Goal: Task Accomplishment & Management: Use online tool/utility

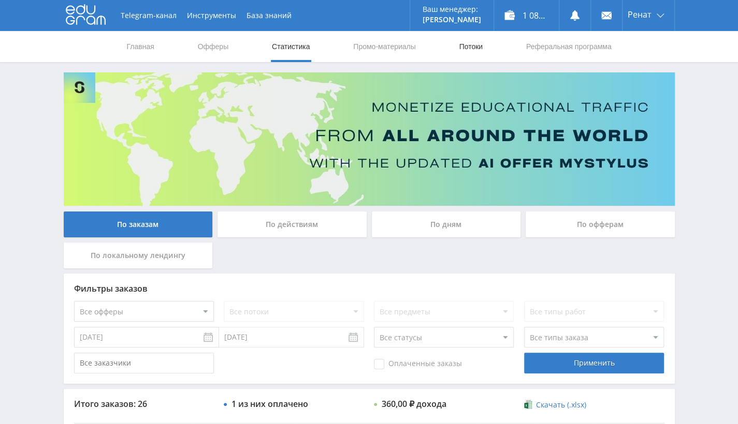
click at [470, 48] on link "Потоки" at bounding box center [471, 46] width 26 height 31
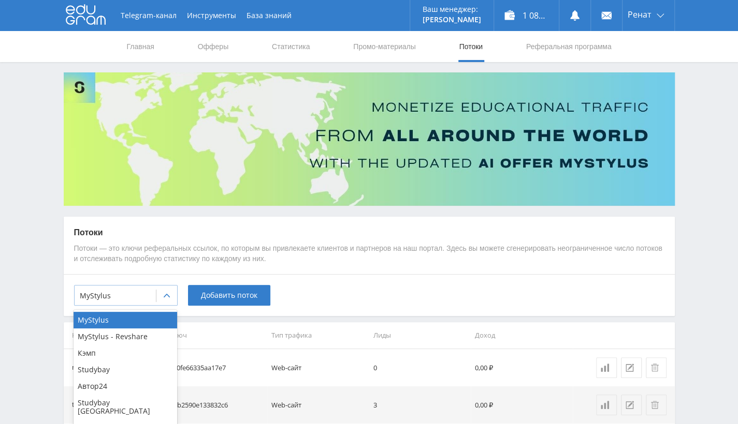
click at [115, 303] on div "MyStylus" at bounding box center [115, 296] width 81 height 14
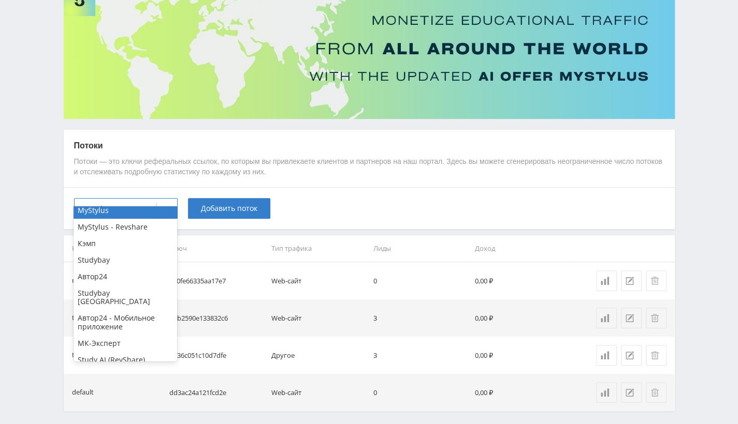
scroll to position [104, 0]
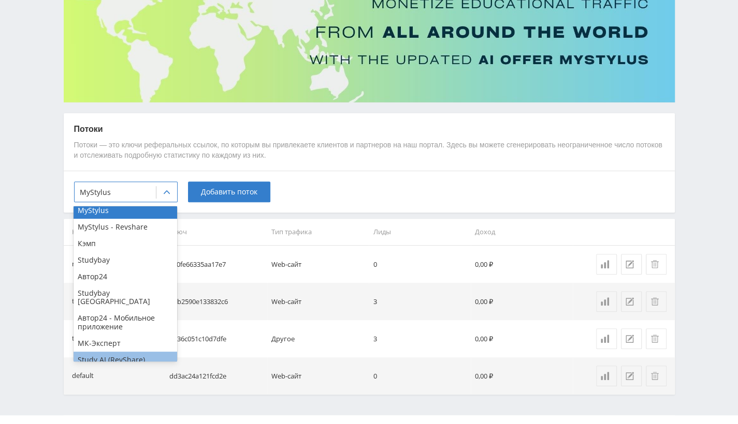
click at [129, 353] on div "Study AI (RevShare)" at bounding box center [126, 360] width 104 height 17
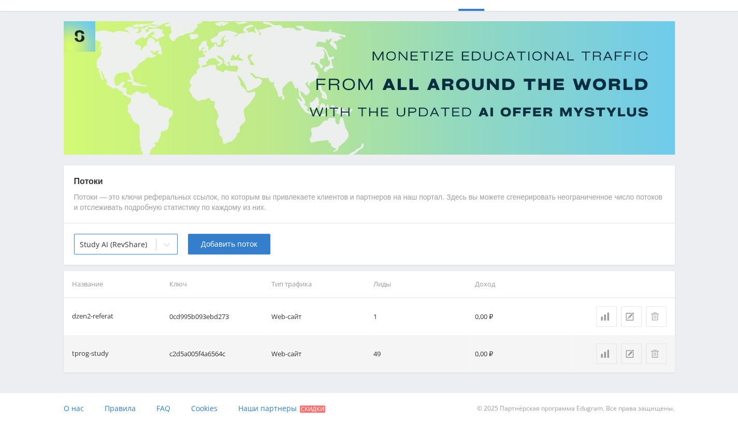
scroll to position [51, 0]
click at [224, 241] on span "Добавить поток" at bounding box center [229, 245] width 56 height 8
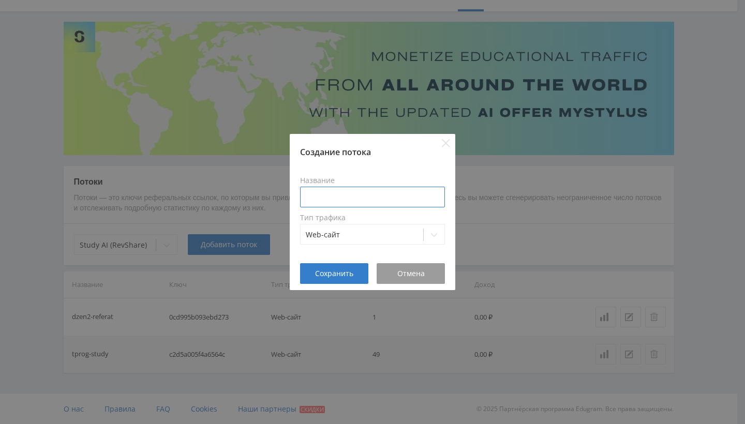
click at [345, 198] on input at bounding box center [372, 197] width 145 height 21
type input "dzen2-doklad"
click at [326, 271] on span "Сохранить" at bounding box center [334, 274] width 38 height 8
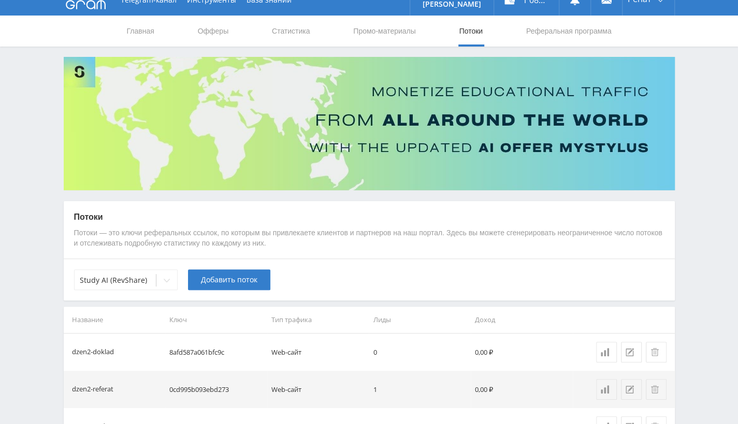
scroll to position [0, 0]
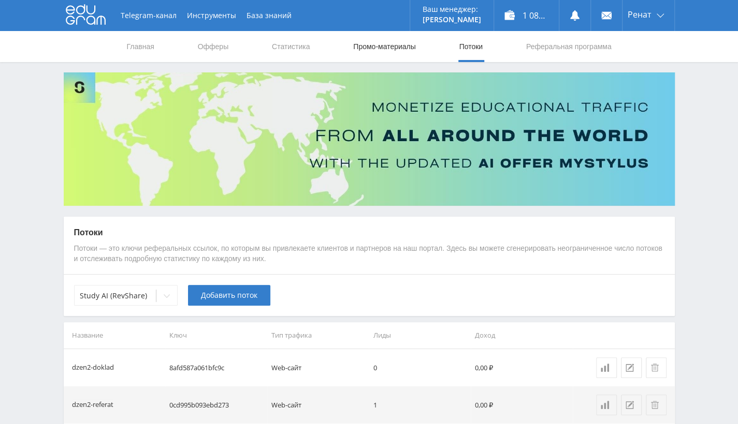
click at [354, 46] on link "Промо-материалы" at bounding box center [384, 46] width 64 height 31
select select "376"
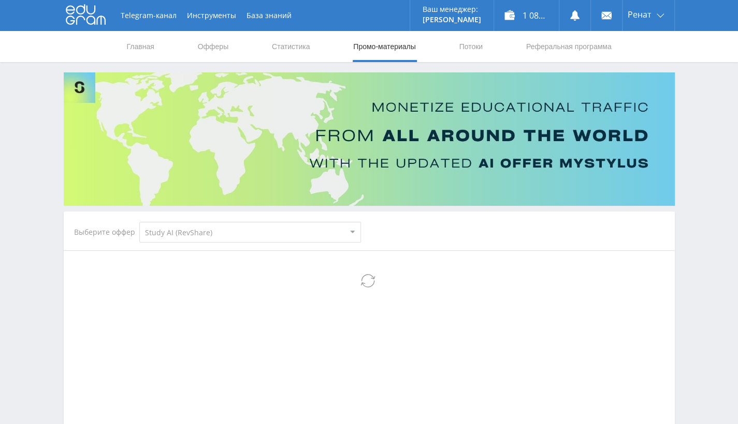
select select "376"
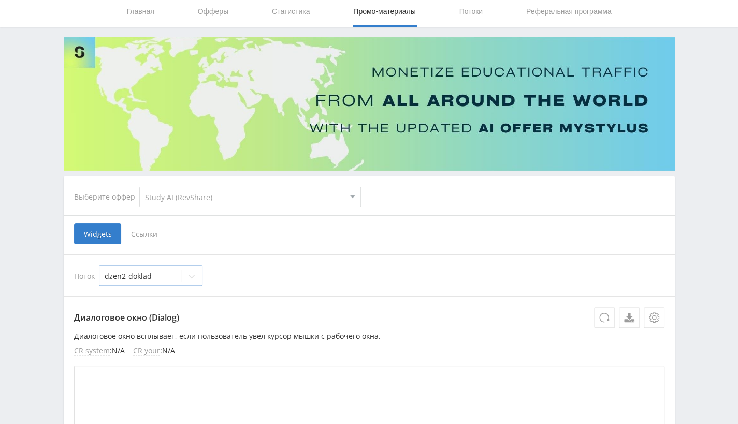
scroll to position [52, 0]
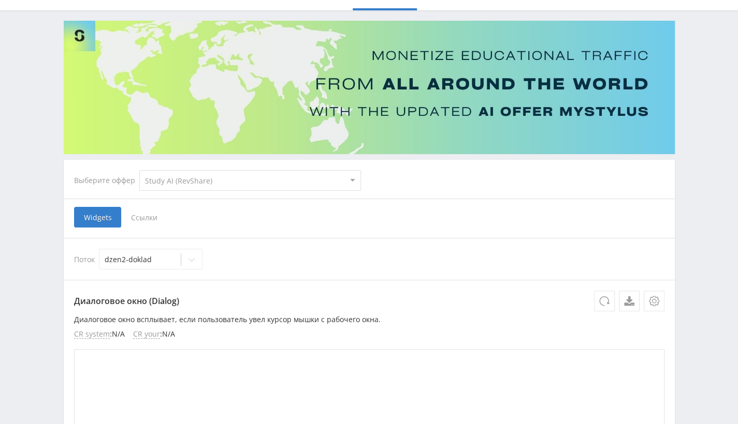
click at [142, 222] on span "Ссылки" at bounding box center [144, 217] width 46 height 21
click at [0, 0] on input "Ссылки" at bounding box center [0, 0] width 0 height 0
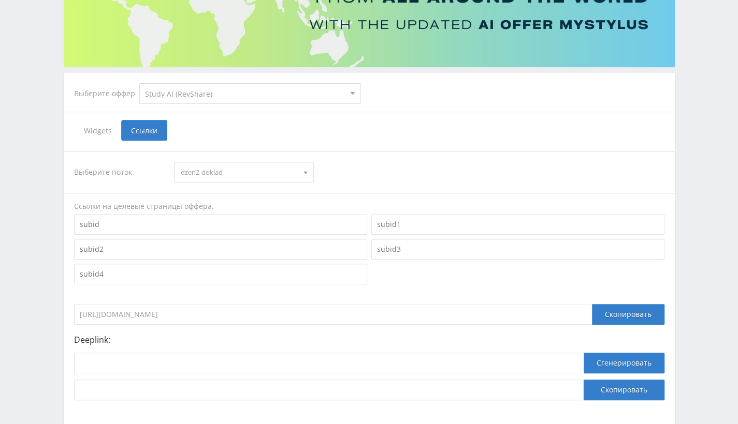
scroll to position [155, 0]
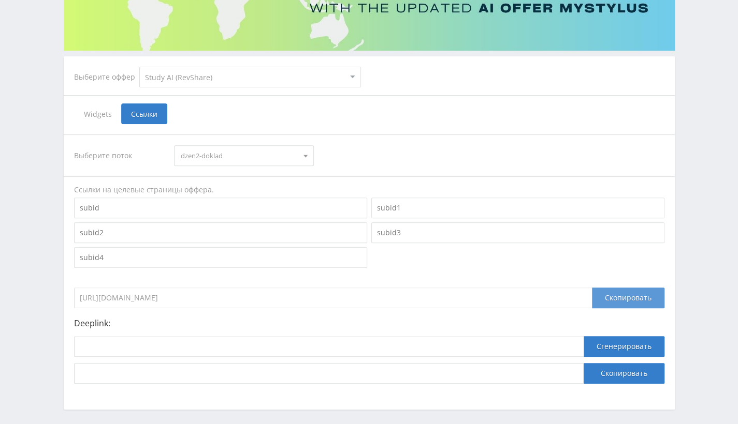
click at [616, 300] on div "Скопировать" at bounding box center [628, 298] width 72 height 21
click at [279, 298] on input "[URL][DOMAIN_NAME]" at bounding box center [333, 298] width 518 height 21
click at [268, 341] on input at bounding box center [328, 346] width 509 height 21
paste input "[URL][DOMAIN_NAME]"
type input "[URL][DOMAIN_NAME]"
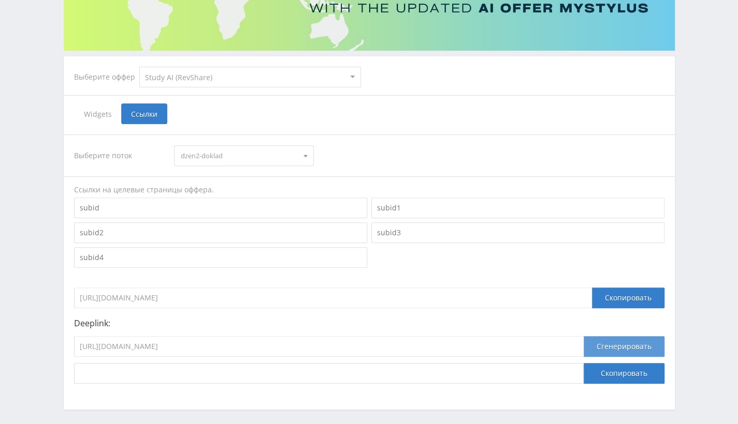
click at [597, 352] on button "Сгенерировать" at bounding box center [623, 346] width 81 height 21
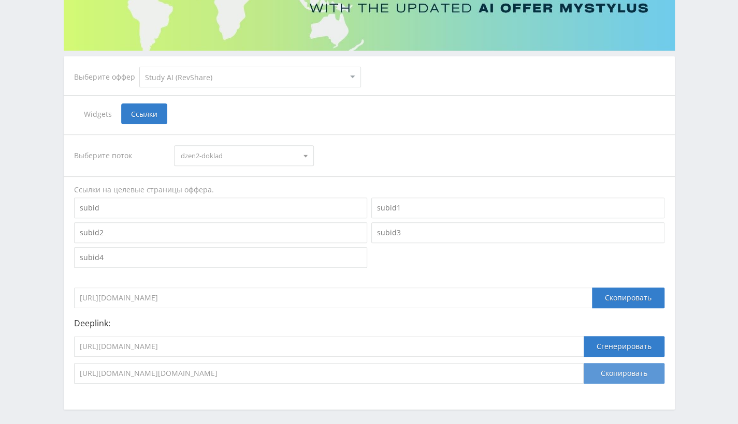
click at [618, 375] on button "Скопировать" at bounding box center [623, 373] width 81 height 21
click at [260, 349] on input "[URL][DOMAIN_NAME]" at bounding box center [328, 346] width 509 height 21
drag, startPoint x: 110, startPoint y: 344, endPoint x: 28, endPoint y: 344, distance: 82.3
click at [28, 344] on div "Telegram-канал Инструменты База знаний Ваш менеджер: [PERSON_NAME] Alex Online …" at bounding box center [369, 156] width 738 height 622
paste input "[URL]"
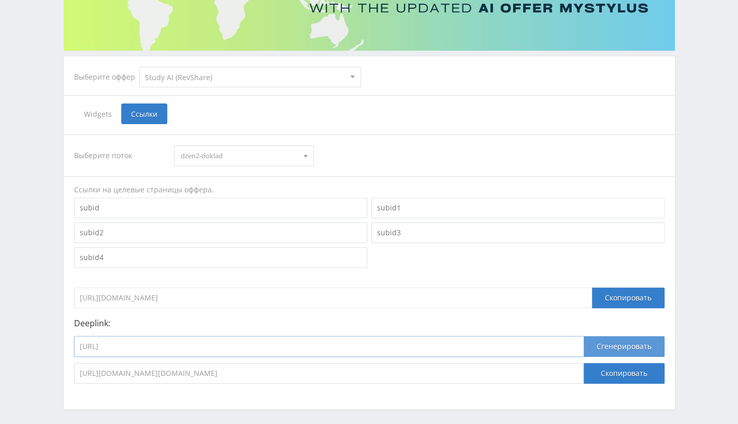
type input "[URL]"
click at [610, 342] on button "Сгенерировать" at bounding box center [623, 346] width 81 height 21
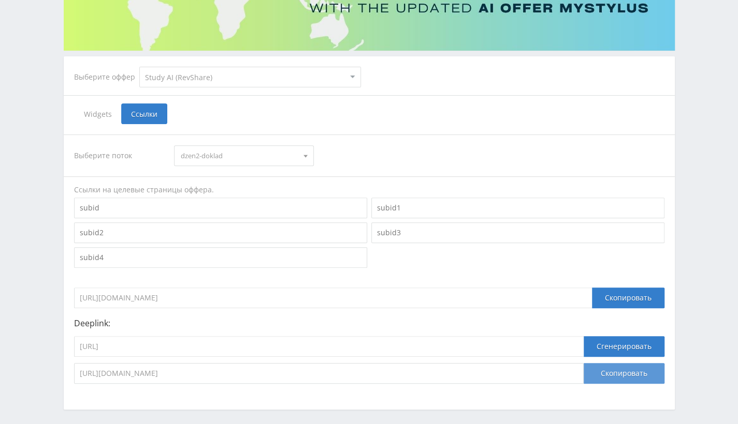
click at [604, 379] on button "Скопировать" at bounding box center [623, 373] width 81 height 21
click at [246, 75] on select "MyStylus MyStylus - Revshare Кэмп Studybay Автор24 Studybay [GEOGRAPHIC_DATA] А…" at bounding box center [250, 77] width 222 height 21
select select "340"
click at [139, 67] on select "MyStylus MyStylus - Revshare Кэмп Studybay Автор24 Studybay [GEOGRAPHIC_DATA] А…" at bounding box center [250, 77] width 222 height 21
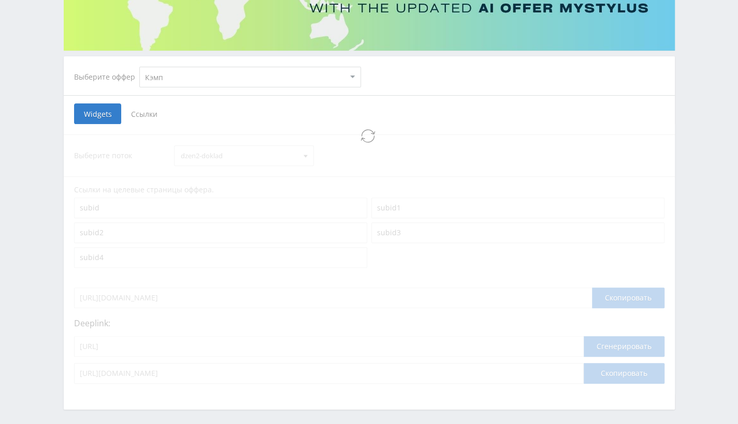
select select "340"
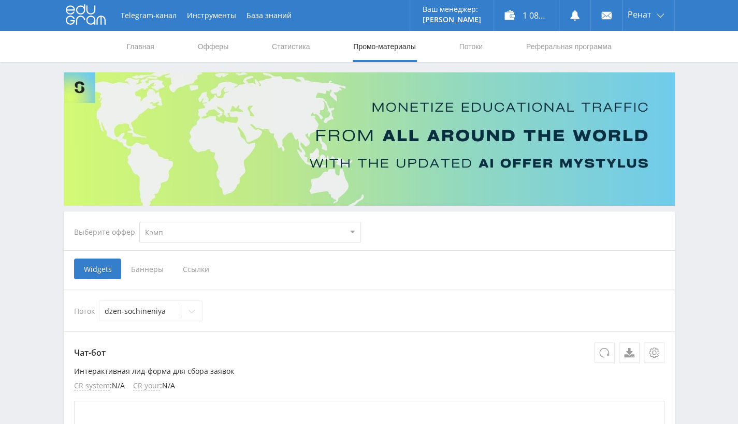
click at [195, 267] on span "Ссылки" at bounding box center [196, 269] width 46 height 21
click at [0, 0] on input "Ссылки" at bounding box center [0, 0] width 0 height 0
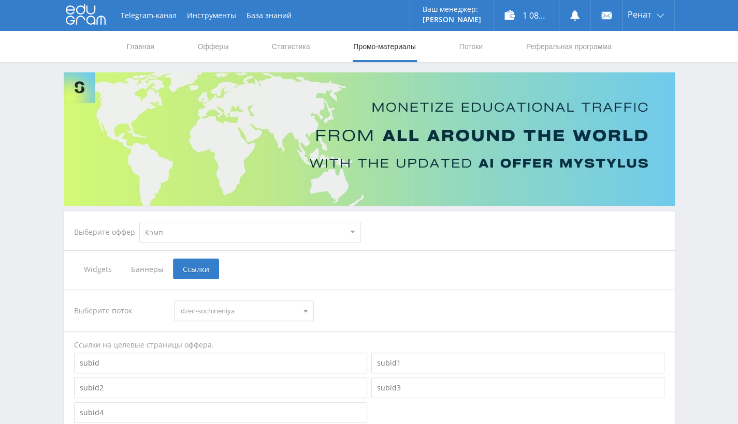
scroll to position [52, 0]
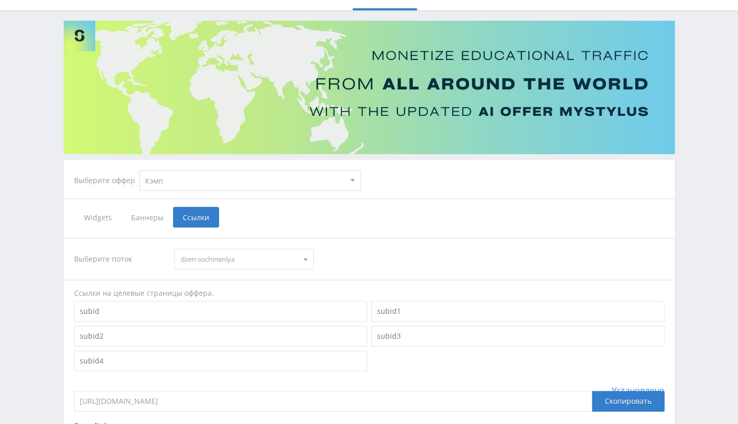
click at [241, 264] on span "dzen-sochineniya" at bounding box center [239, 260] width 117 height 20
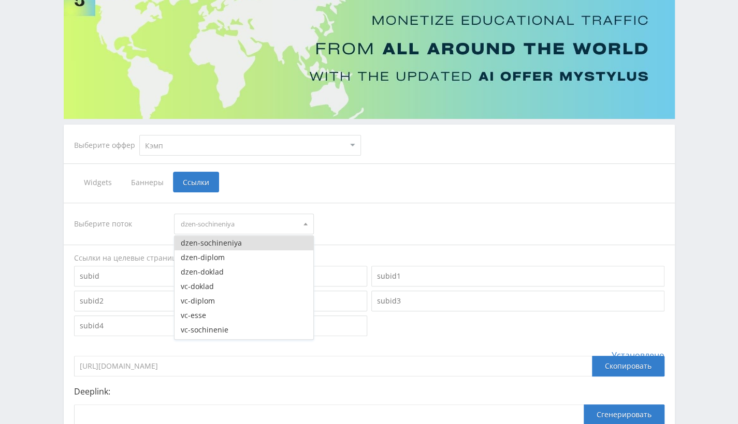
scroll to position [104, 0]
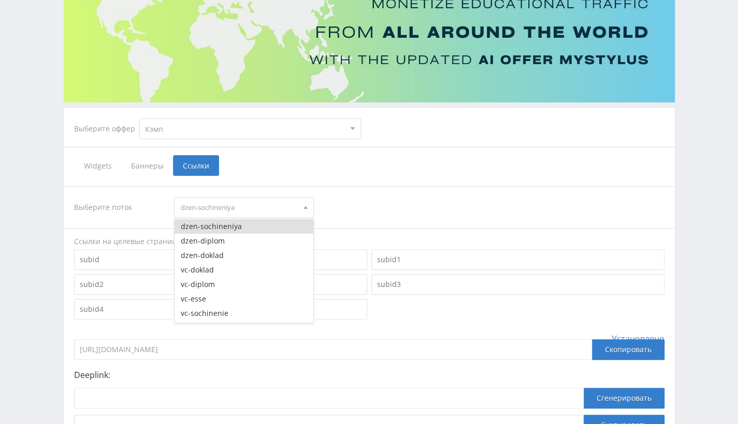
click at [443, 154] on div "Выберите оффер MyStylus MyStylus - Revshare Кэмп Studybay Автор24 Studybay [GEO…" at bounding box center [369, 285] width 611 height 354
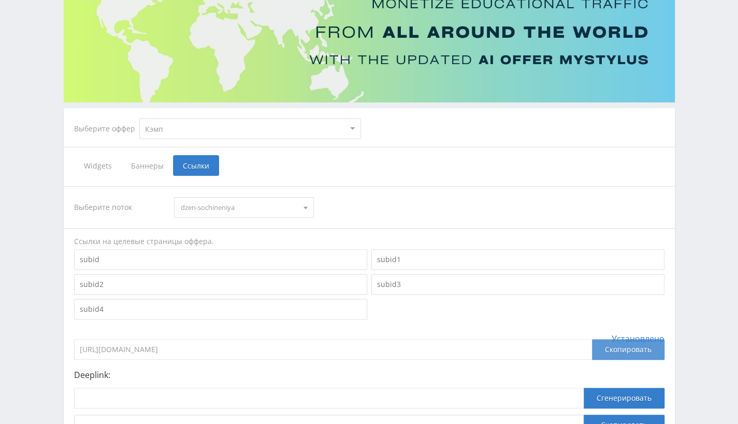
click at [621, 354] on div "Скопировать" at bounding box center [628, 350] width 72 height 21
